Goal: Information Seeking & Learning: Learn about a topic

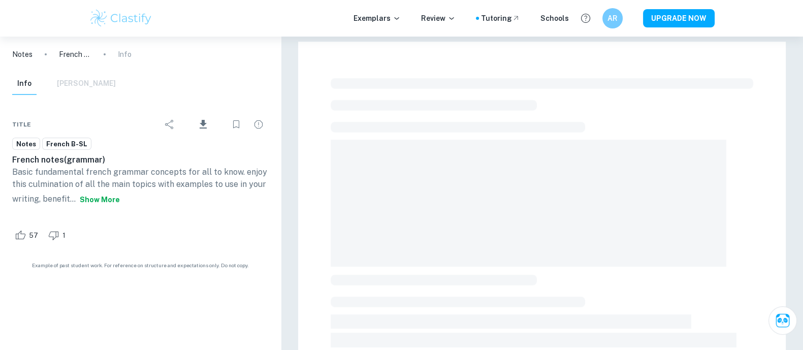
scroll to position [171, 0]
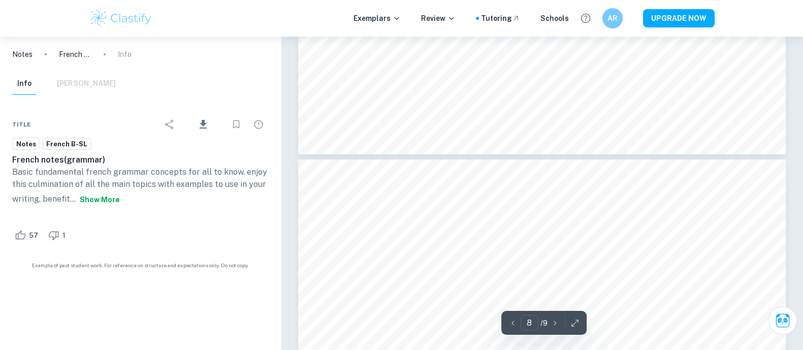
type input "7"
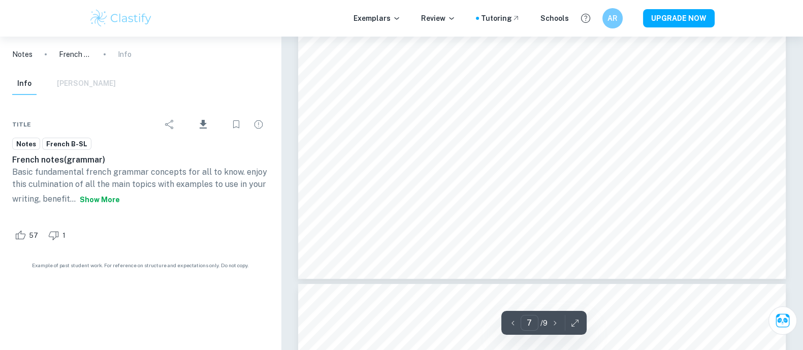
scroll to position [4726, 0]
